Goal: Task Accomplishment & Management: Complete application form

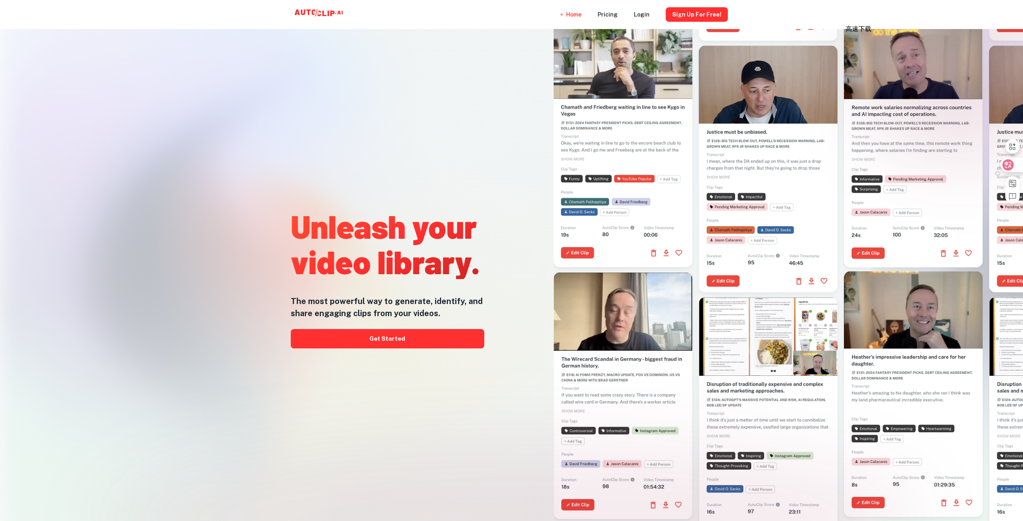
click at [1008, 164] on icon at bounding box center [1008, 165] width 8 height 8
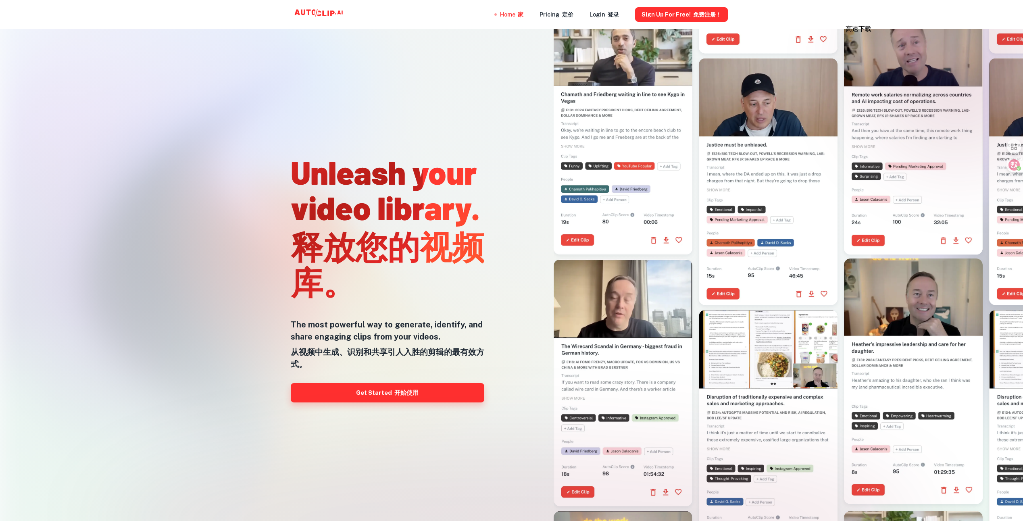
click at [374, 393] on link "Get Started 开始使用" at bounding box center [387, 392] width 193 height 19
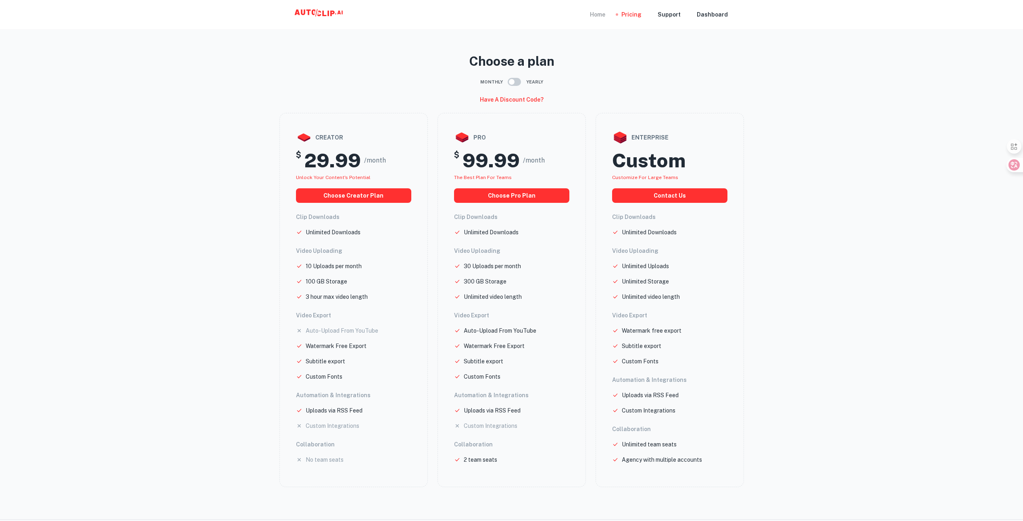
click at [602, 15] on div "Home" at bounding box center [597, 14] width 15 height 29
